Goal: Task Accomplishment & Management: Complete application form

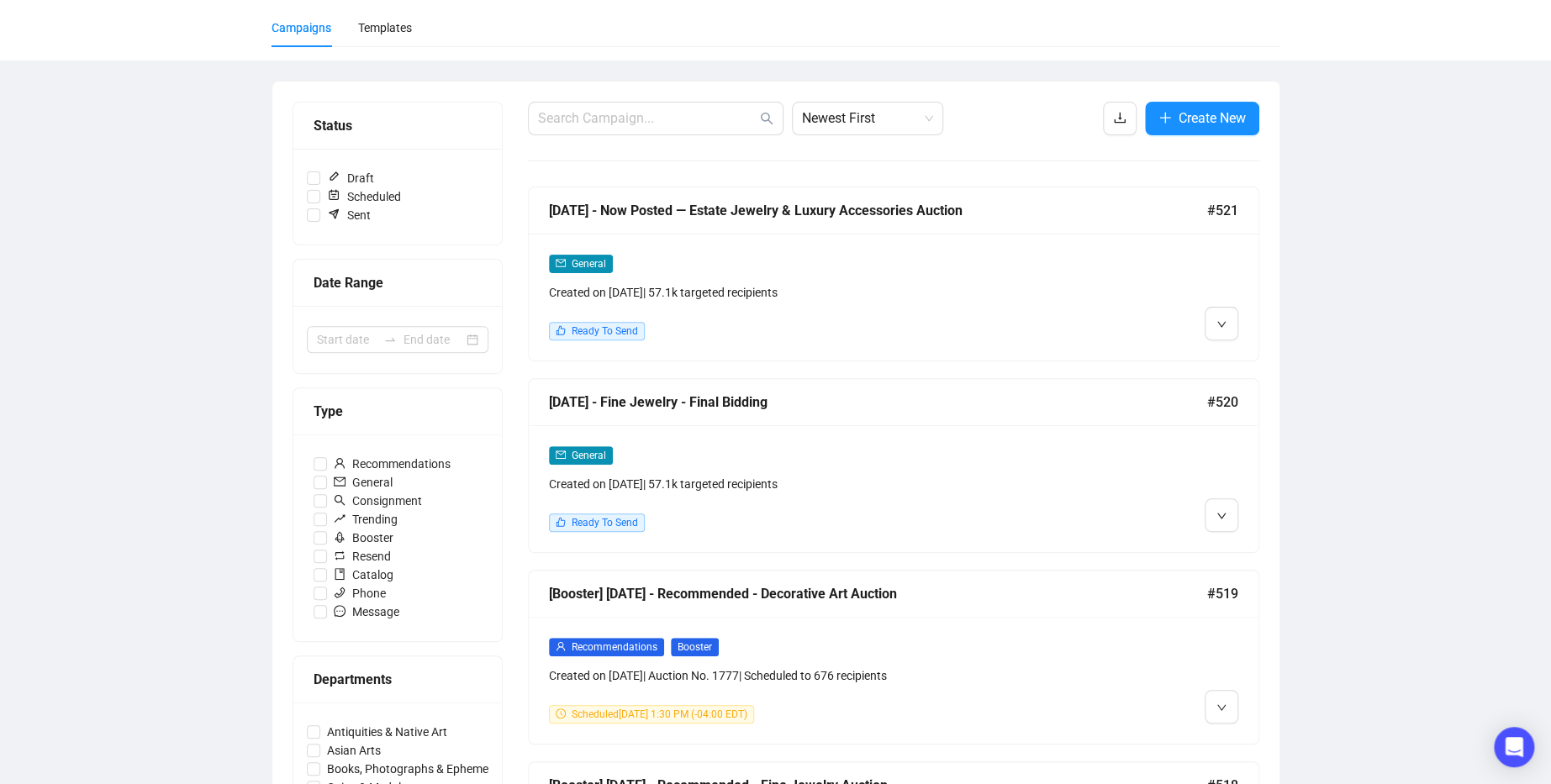
scroll to position [118, 0]
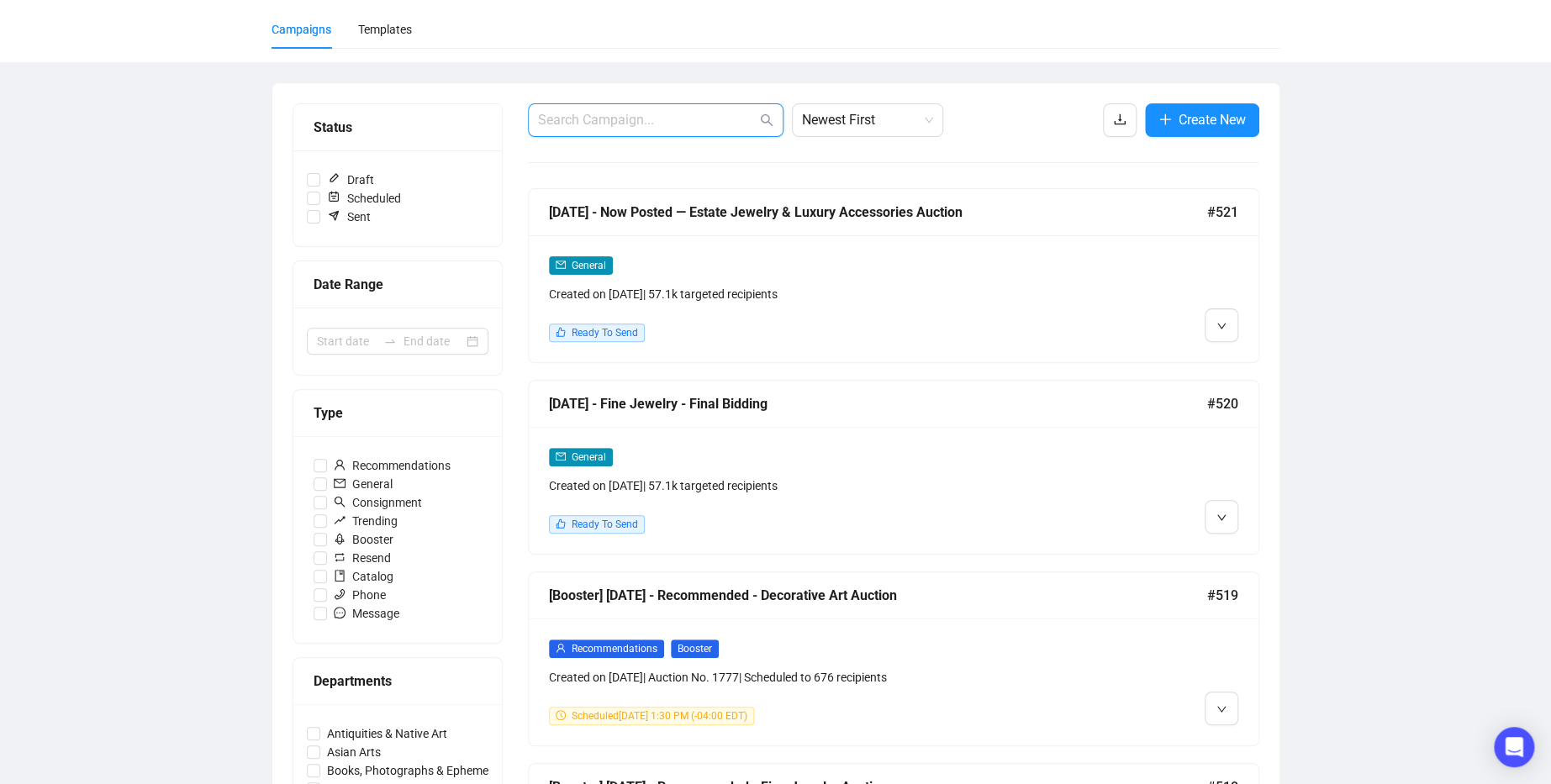
click at [634, 114] on input "text" at bounding box center [647, 120] width 218 height 20
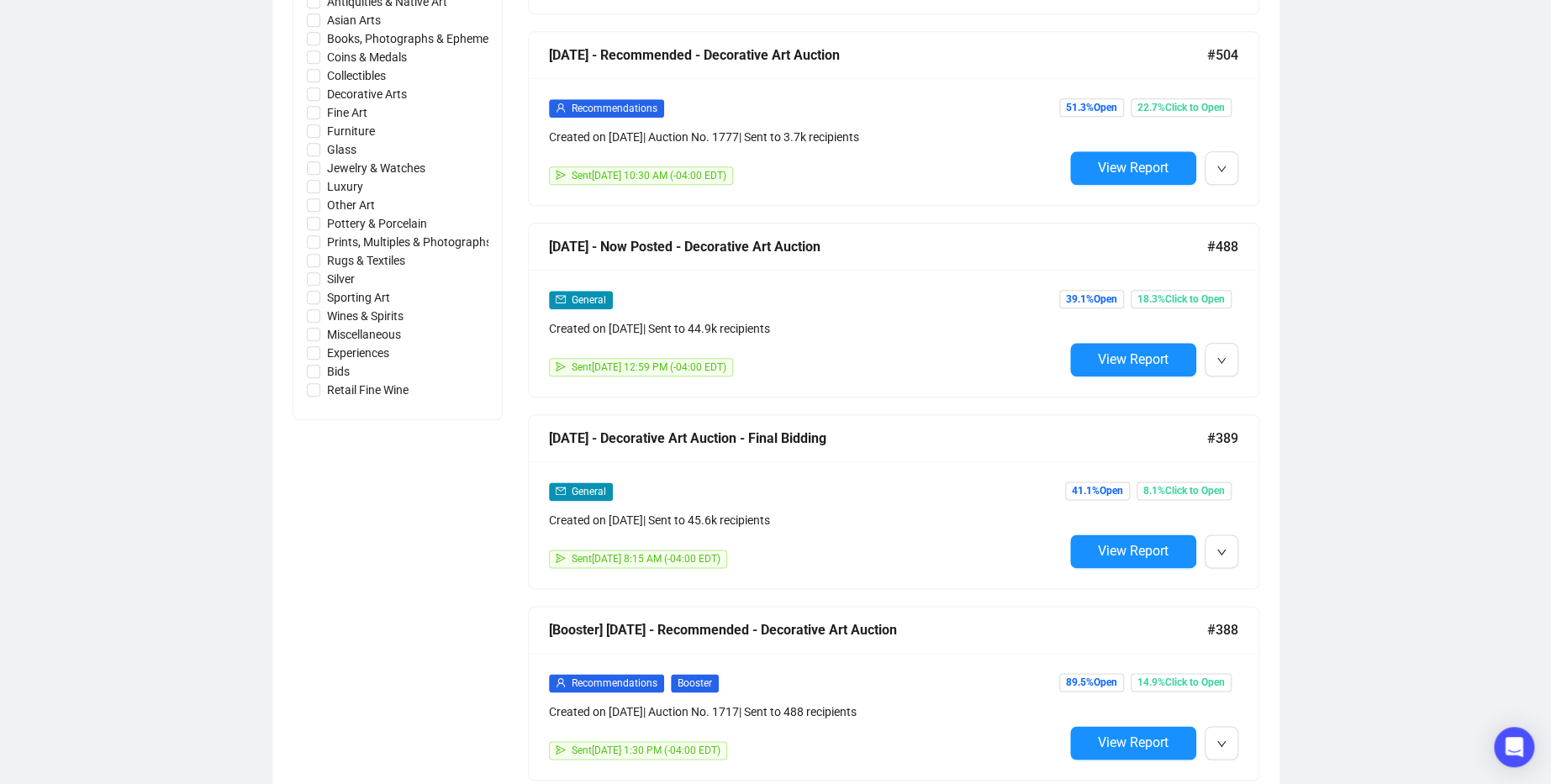
scroll to position [852, 0]
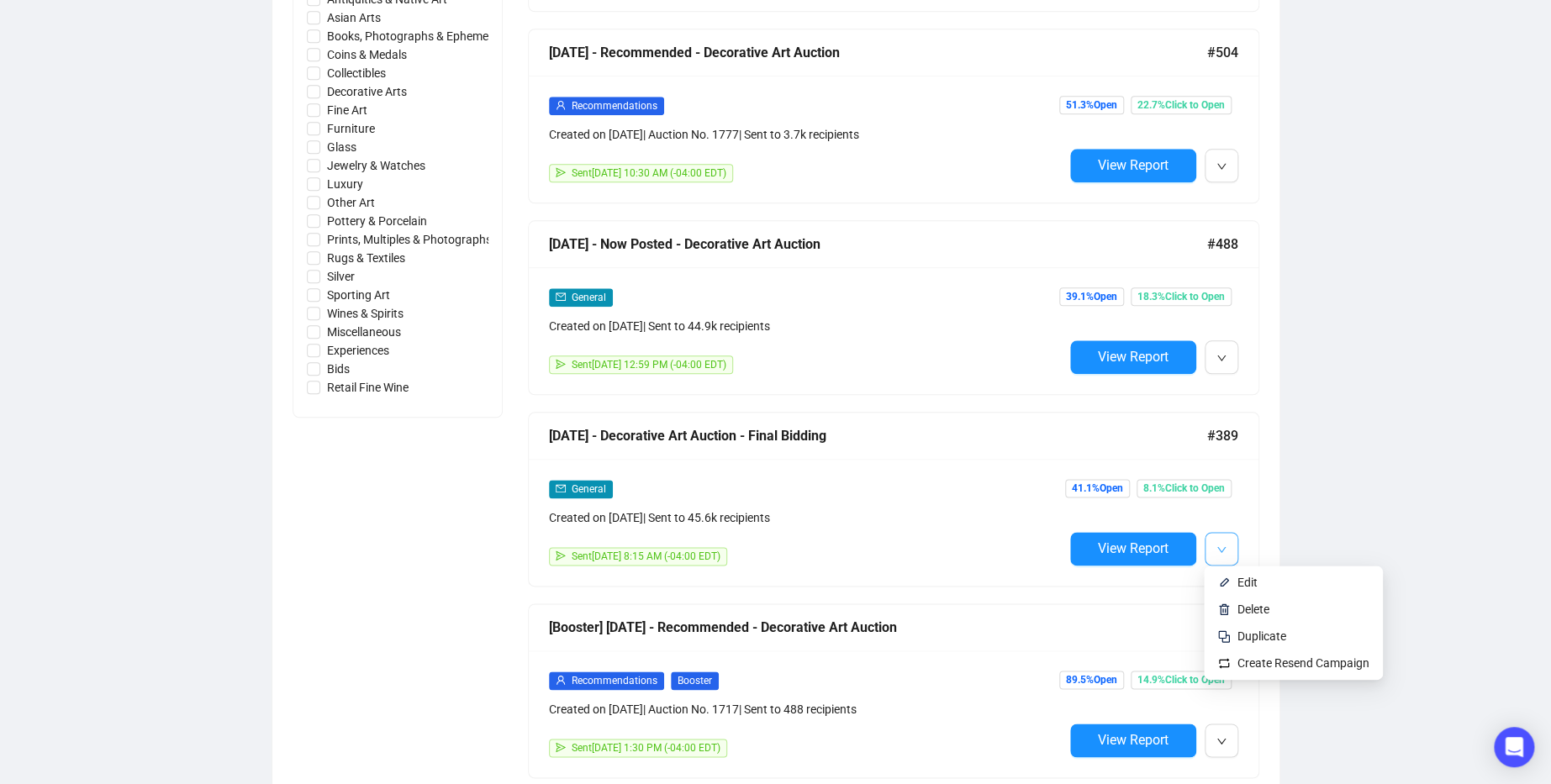
type input "Decorative Art"
click at [1217, 544] on icon "down" at bounding box center [1221, 549] width 10 height 10
click at [1263, 633] on span "Duplicate" at bounding box center [1262, 636] width 49 height 13
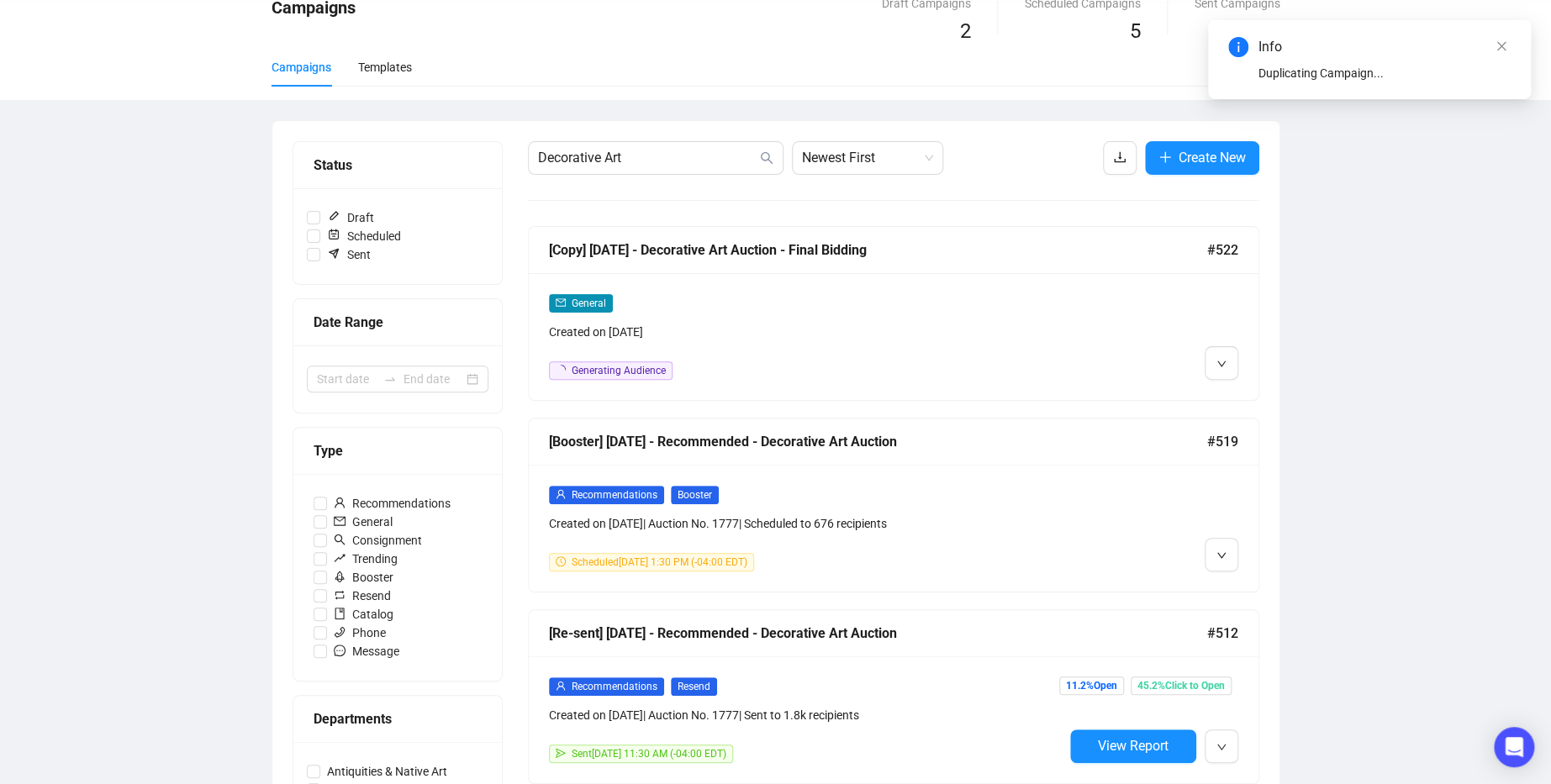
scroll to position [0, 0]
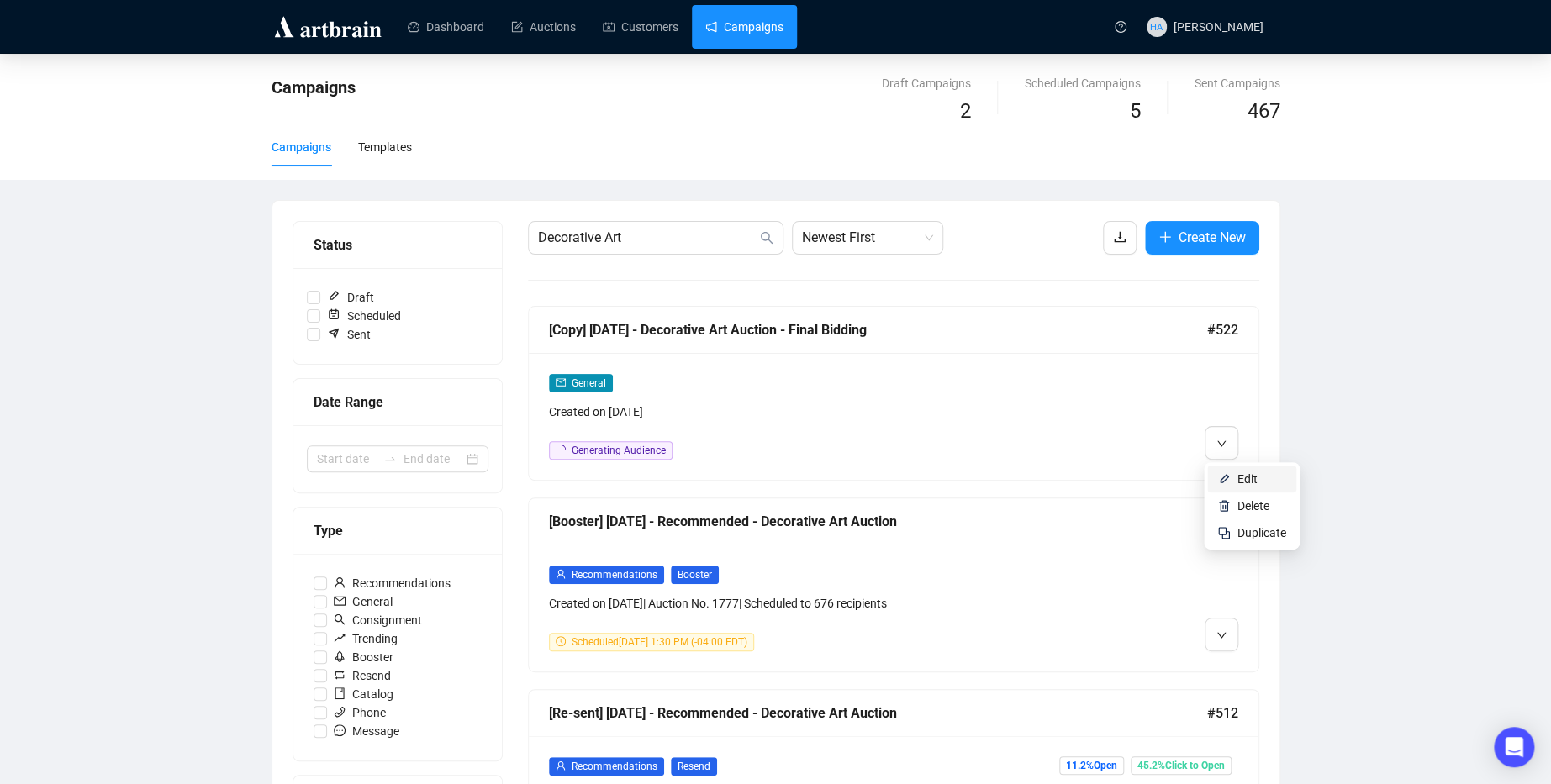
click at [1245, 475] on span "Edit" at bounding box center [1247, 479] width 20 height 13
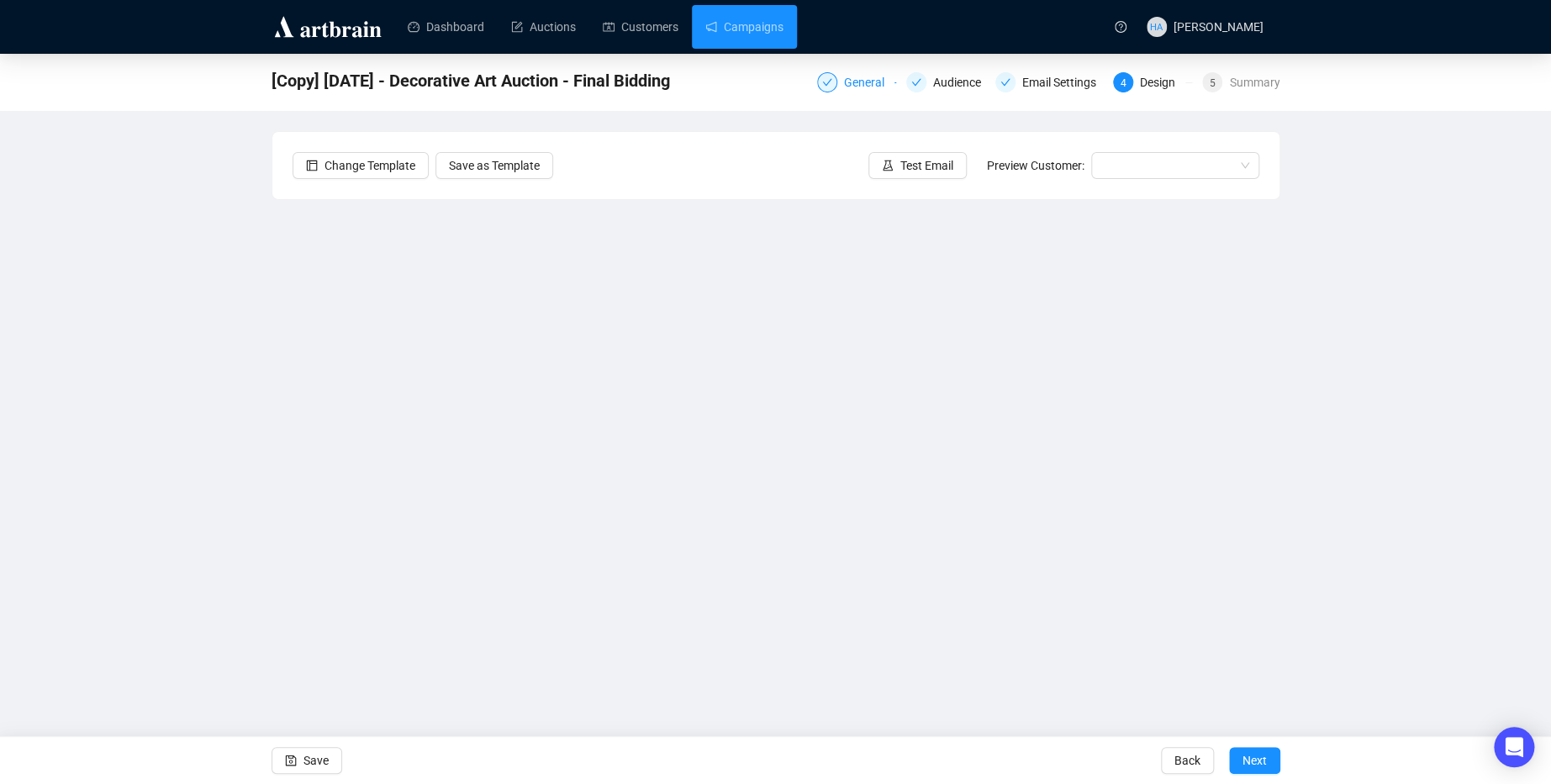
click at [850, 79] on div "General" at bounding box center [869, 82] width 51 height 20
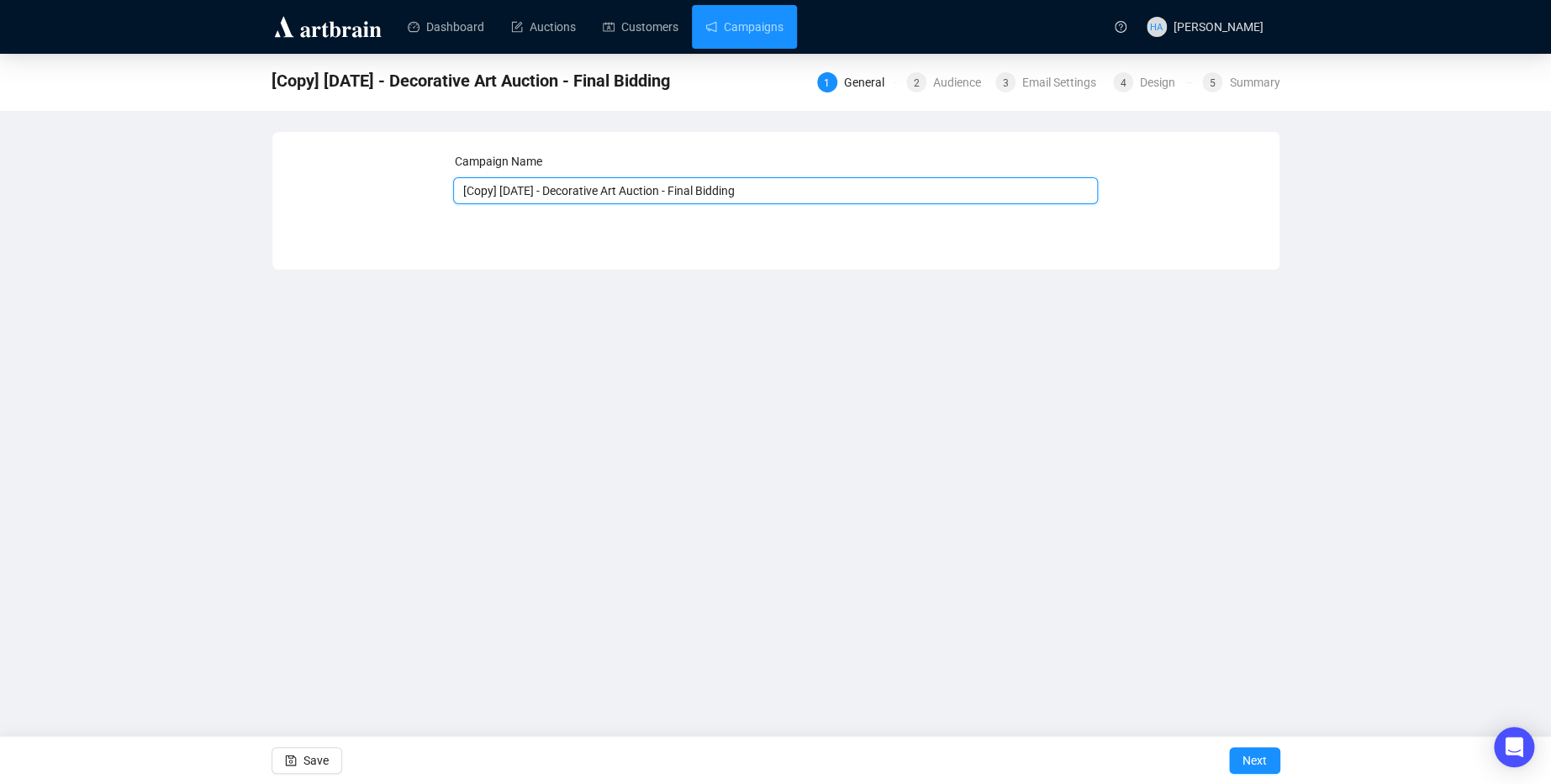
drag, startPoint x: 528, startPoint y: 192, endPoint x: 463, endPoint y: 191, distance: 65.0
click at [463, 191] on input "[Copy] [DATE] - Decorative Art Auction - Final Bidding" at bounding box center [775, 190] width 645 height 27
type input "[DATE] - Decorative Art Auction - Final Bidding"
click at [1254, 762] on span "Next" at bounding box center [1254, 760] width 24 height 47
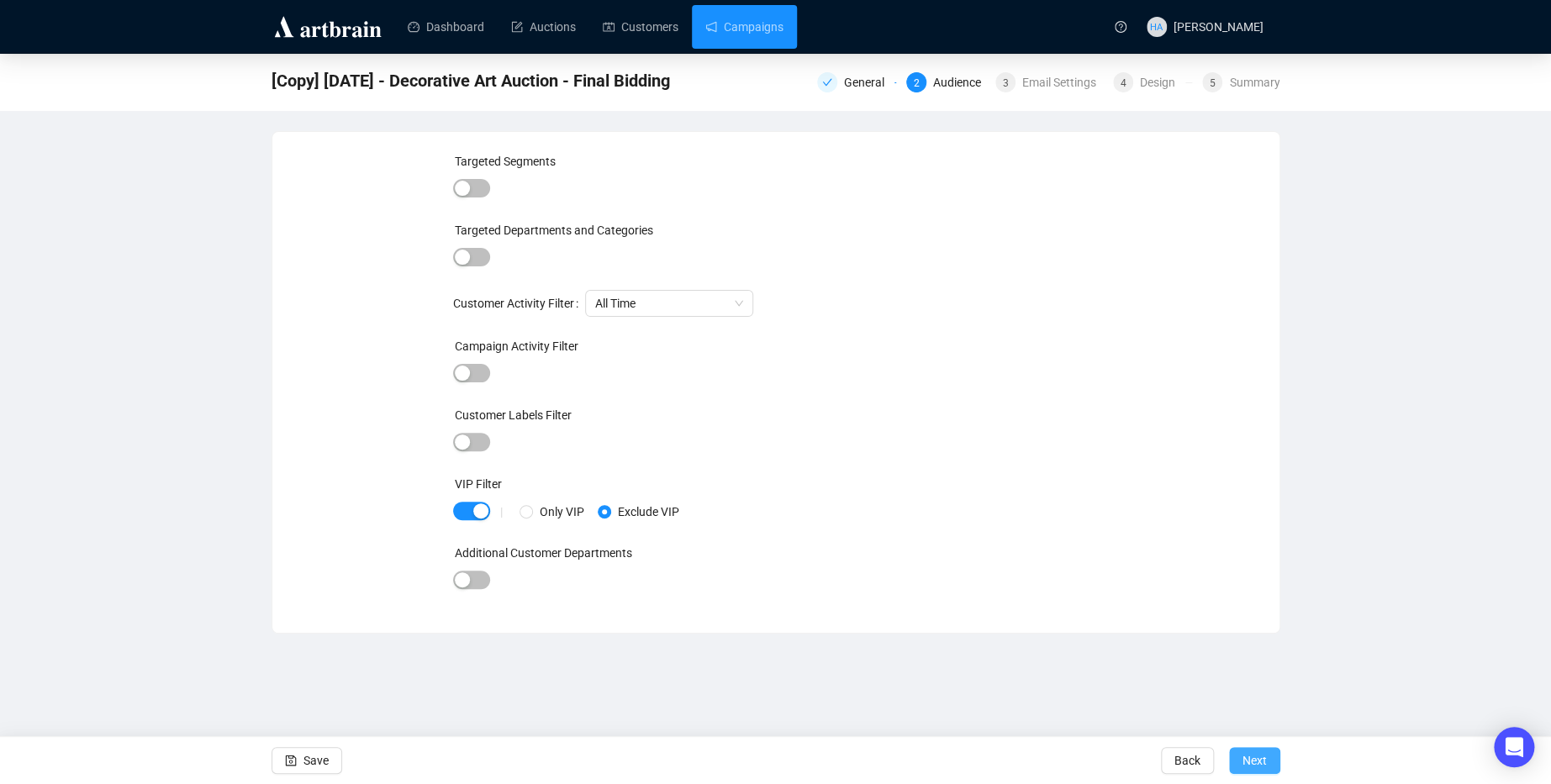
click at [1256, 760] on span "Next" at bounding box center [1254, 760] width 24 height 47
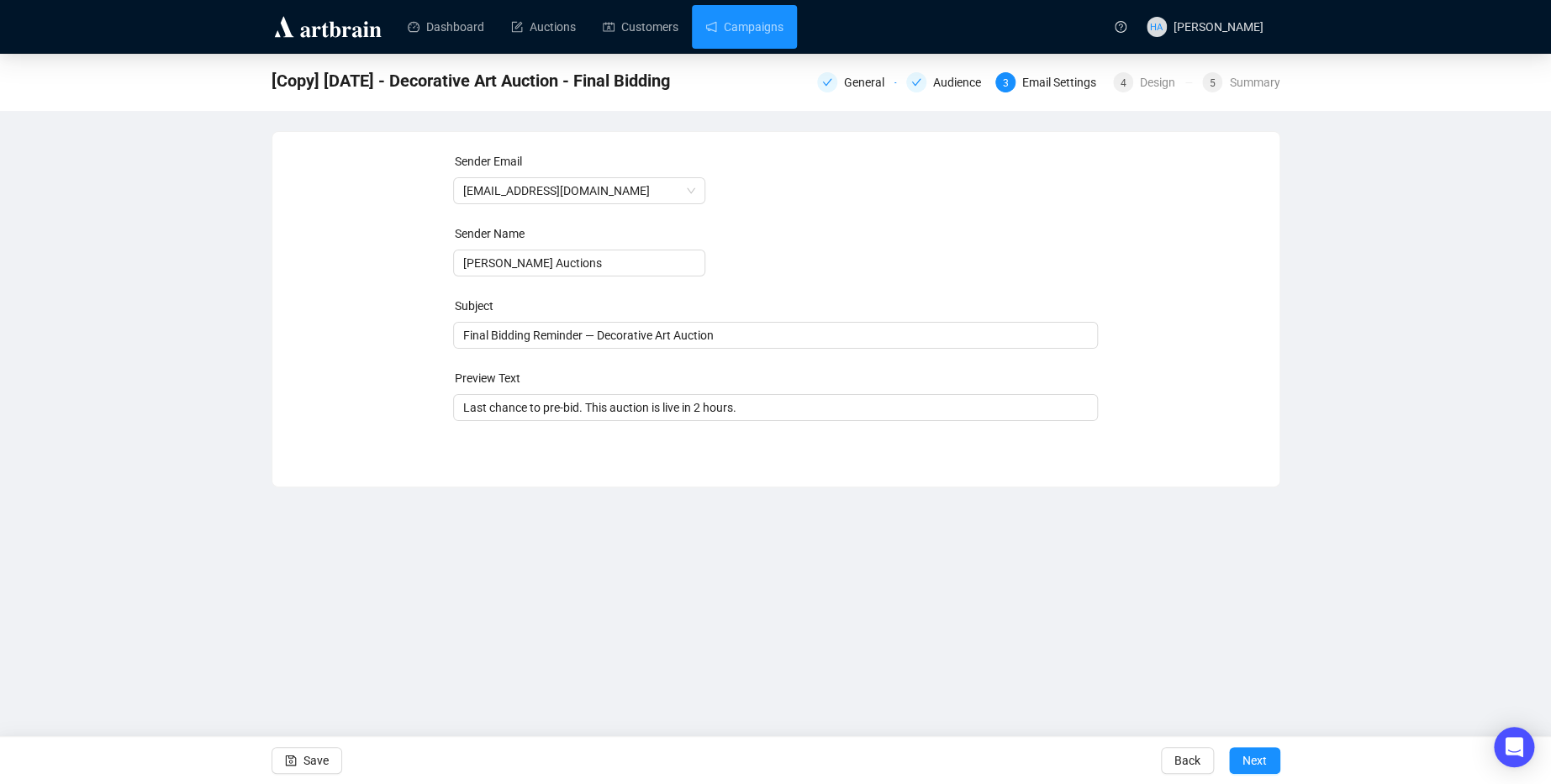
click at [1256, 760] on span "Next" at bounding box center [1254, 760] width 24 height 47
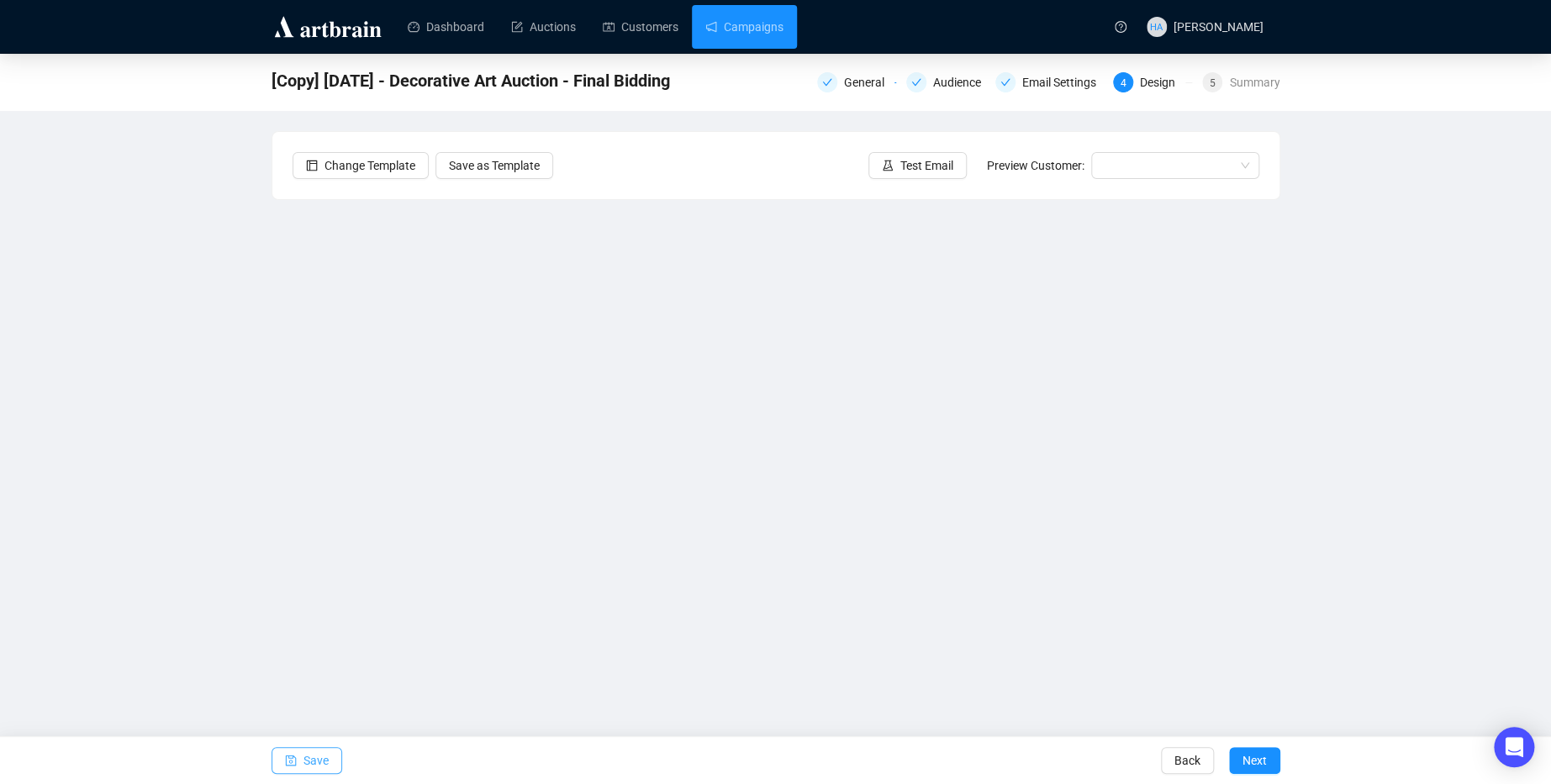
click at [325, 764] on span "Save" at bounding box center [315, 760] width 25 height 47
click at [325, 755] on span "Save" at bounding box center [315, 760] width 25 height 47
click at [315, 762] on span "Save" at bounding box center [315, 760] width 25 height 47
click at [318, 761] on span "Save" at bounding box center [315, 760] width 25 height 47
click at [751, 35] on link "Campaigns" at bounding box center [744, 26] width 78 height 43
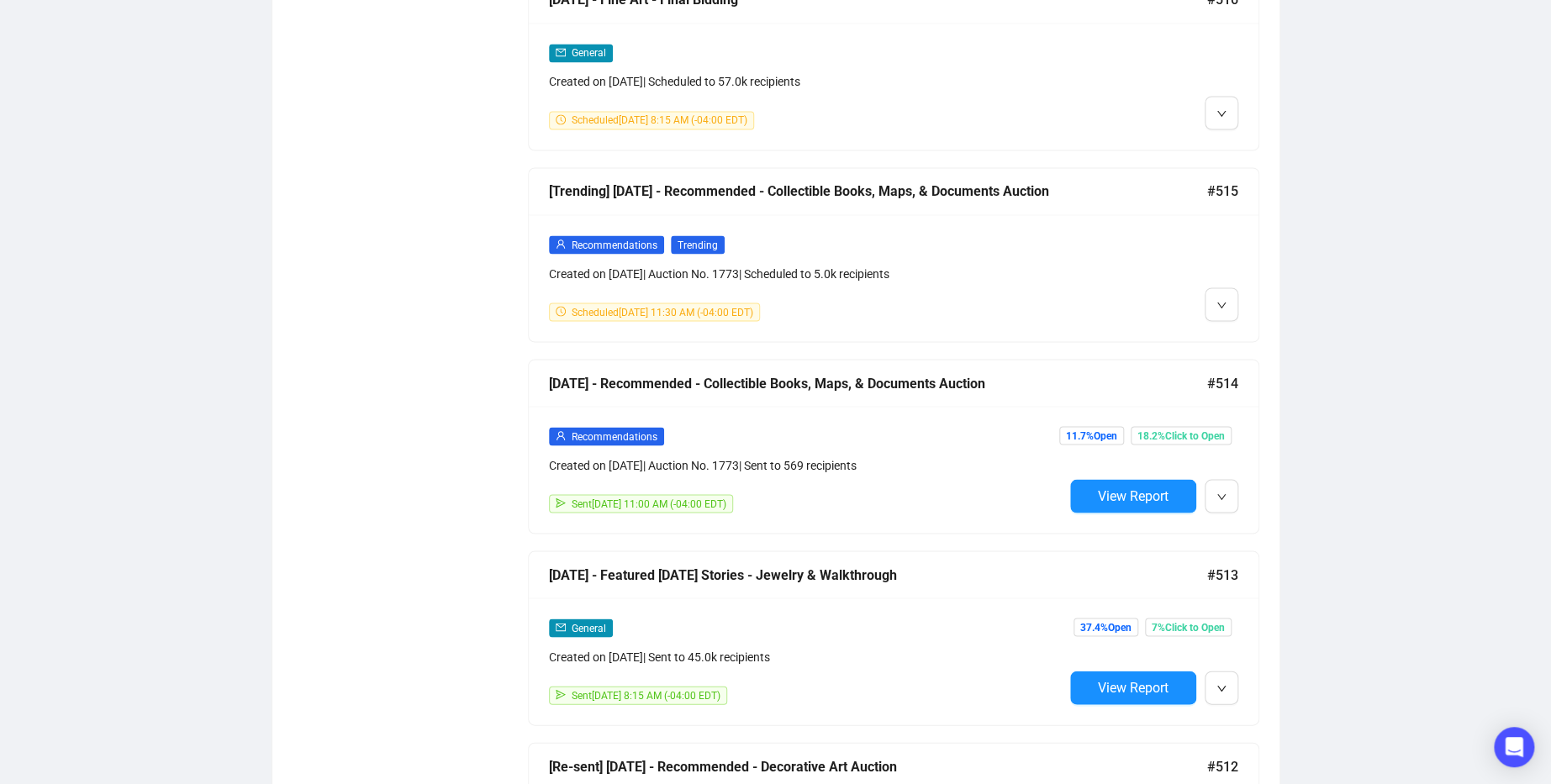
scroll to position [1482, 0]
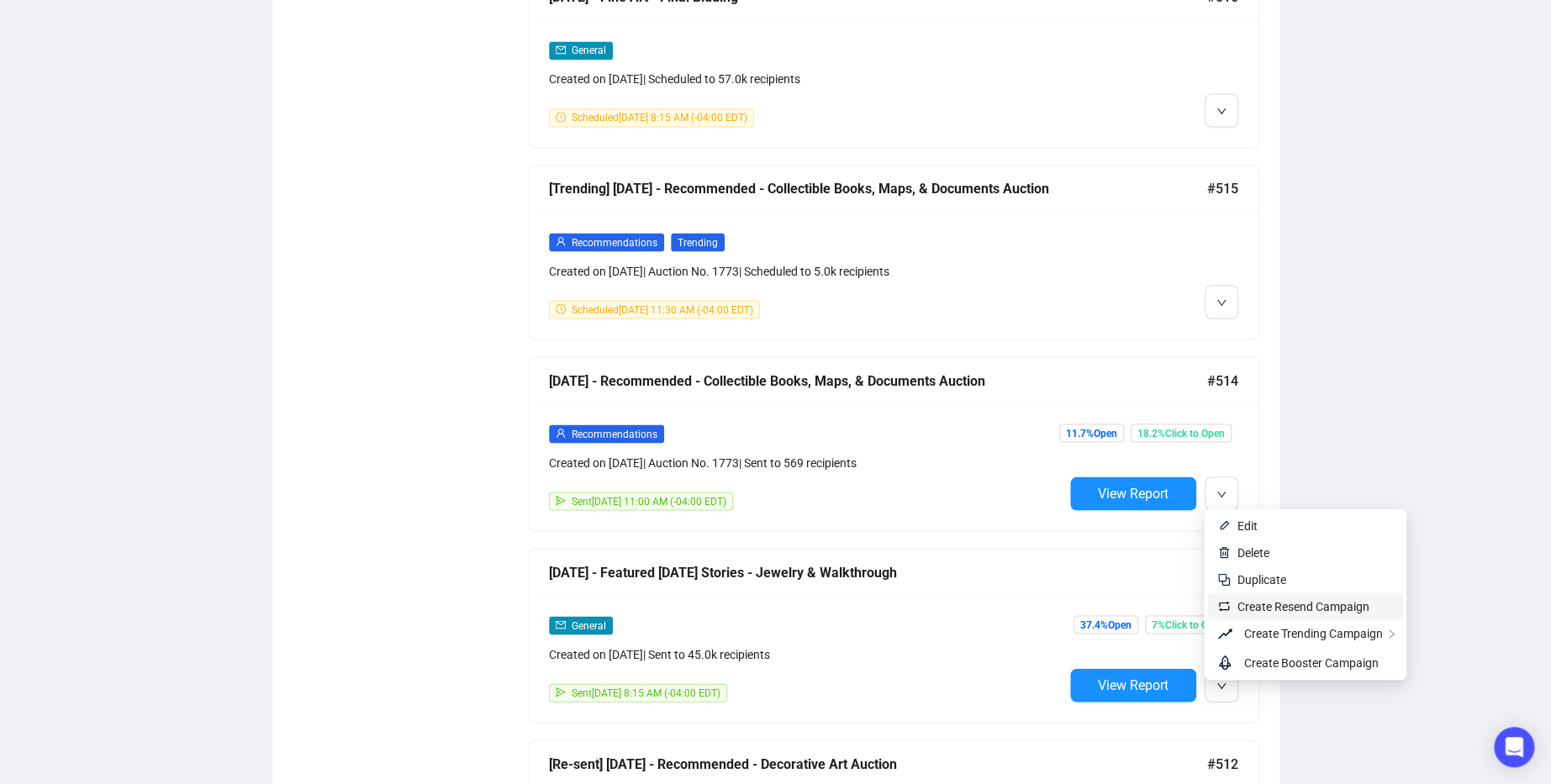
click at [1261, 599] on span "Create Resend Campaign" at bounding box center [1303, 605] width 132 height 13
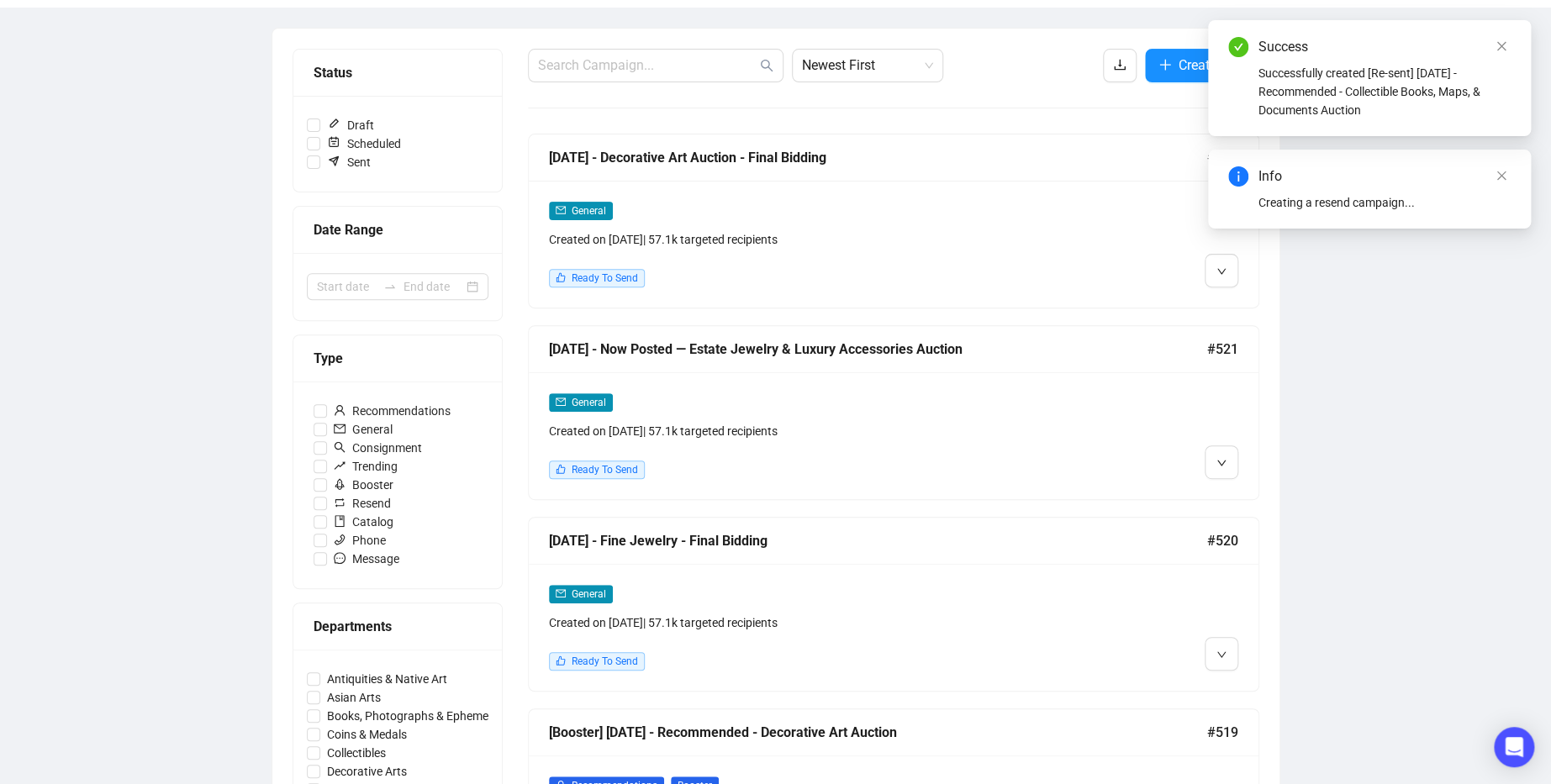
scroll to position [0, 0]
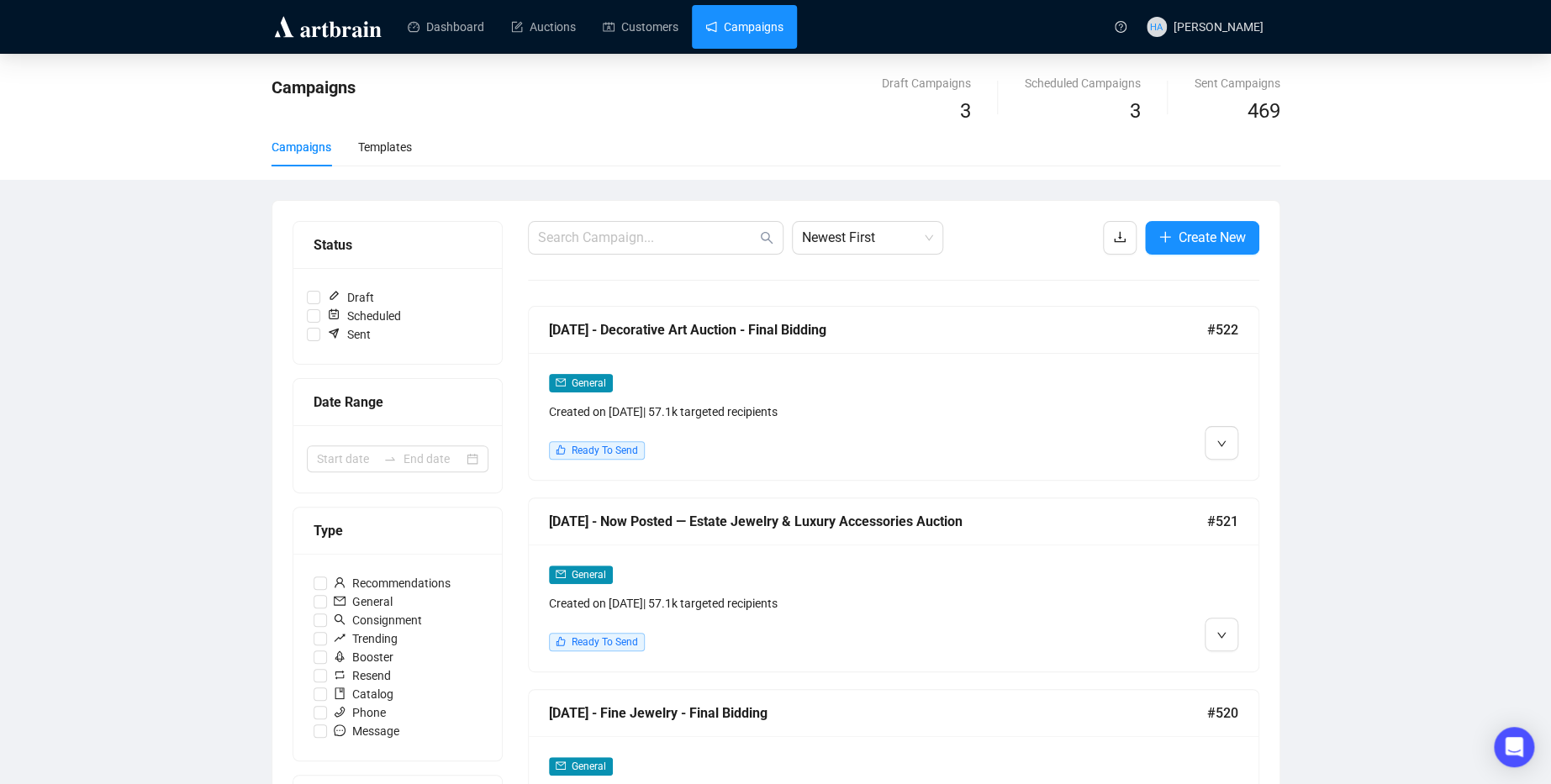
click at [743, 26] on link "Campaigns" at bounding box center [744, 26] width 78 height 43
